Goal: Register for event/course

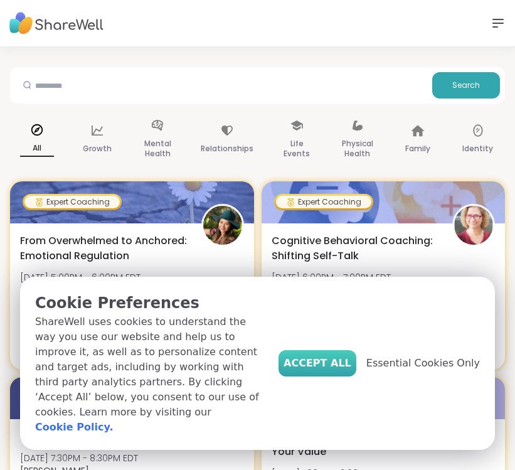
click at [349, 371] on span "Accept All" at bounding box center [318, 363] width 68 height 15
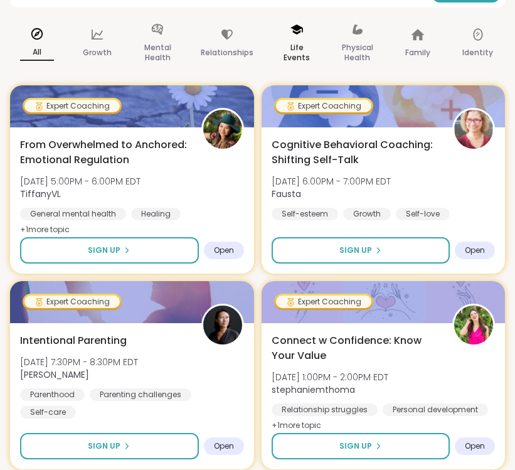
scroll to position [124, 0]
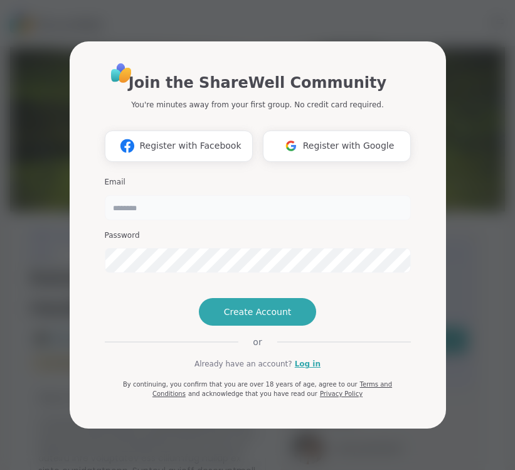
click at [326, 195] on input "email" at bounding box center [258, 207] width 306 height 25
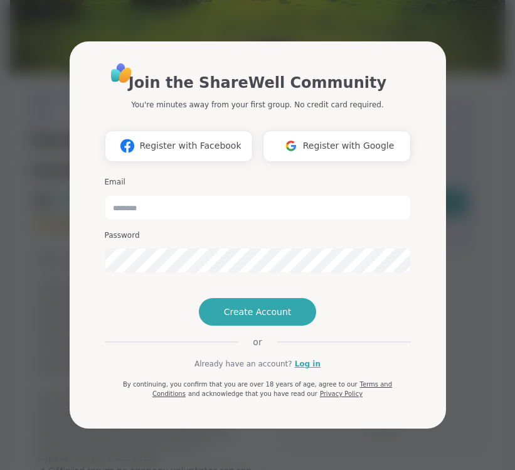
scroll to position [186, 0]
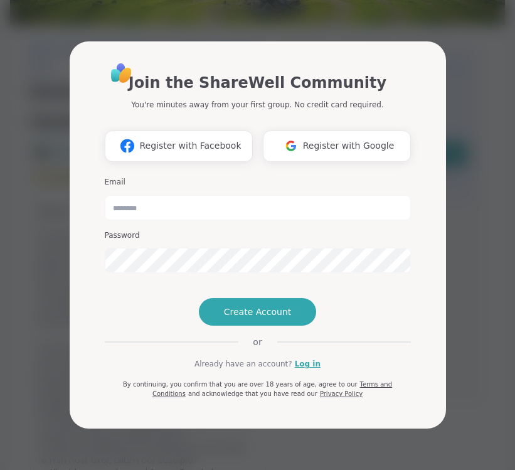
click at [470, 162] on div "Join the ShareWell Community You're minutes away from your first group. No cred…" at bounding box center [258, 235] width 500 height 470
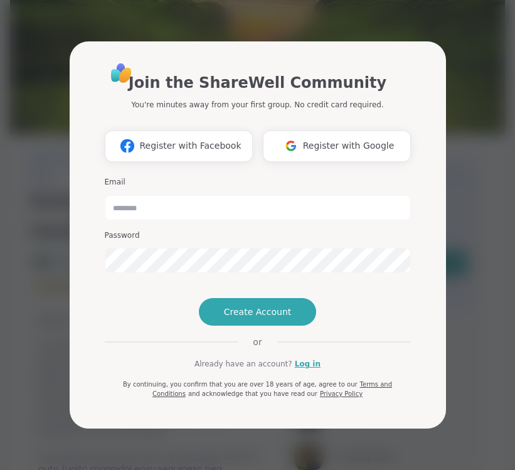
scroll to position [0, 0]
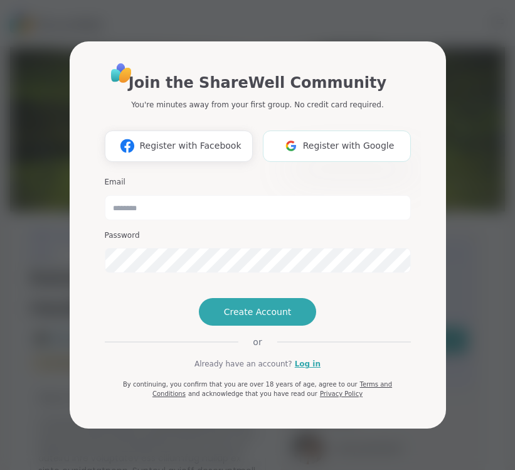
click at [321, 130] on button "Register with Google" at bounding box center [337, 145] width 148 height 31
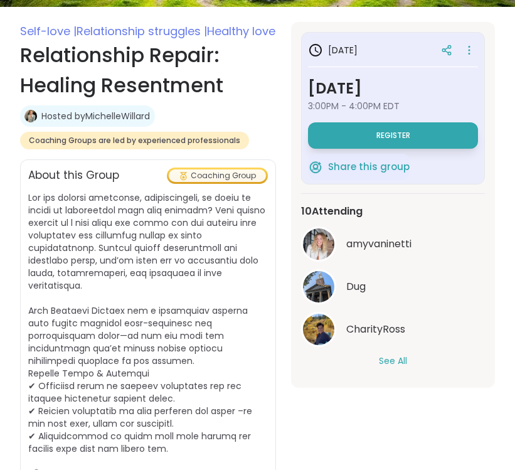
scroll to position [209, 0]
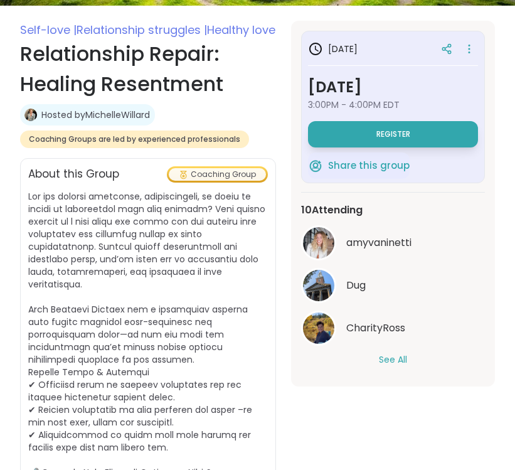
click at [398, 361] on button "See All" at bounding box center [393, 359] width 28 height 13
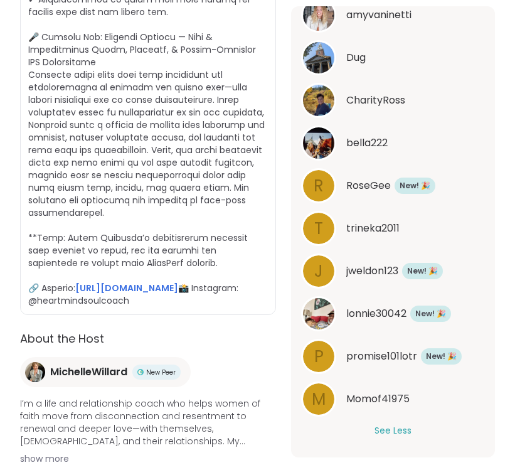
scroll to position [651, 0]
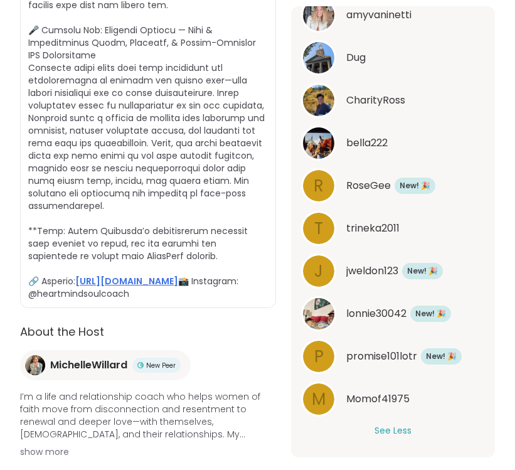
click at [178, 275] on link "[URL][DOMAIN_NAME]" at bounding box center [126, 281] width 103 height 13
